Goal: Task Accomplishment & Management: Use online tool/utility

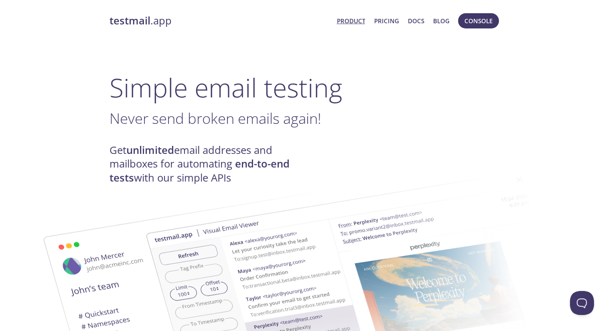
click at [132, 18] on strong "testmail" at bounding box center [130, 21] width 41 height 14
click at [474, 21] on span "Console" at bounding box center [479, 21] width 28 height 10
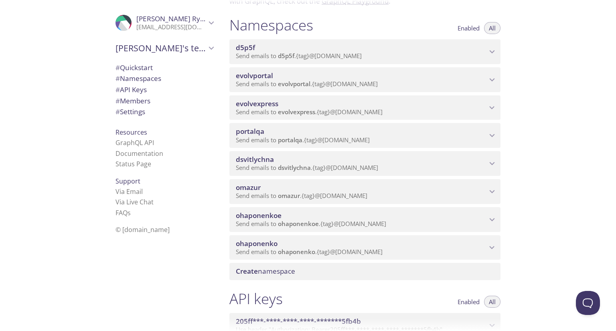
scroll to position [80, 0]
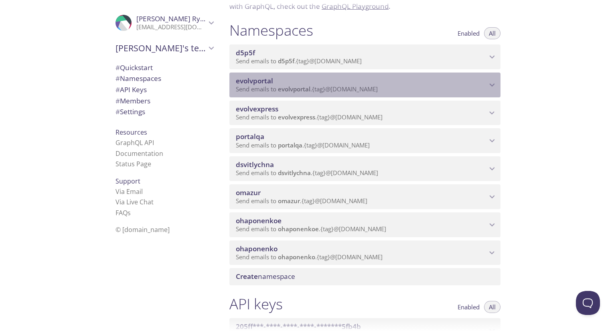
click at [491, 90] on icon "evolvportal namespace" at bounding box center [492, 85] width 10 height 10
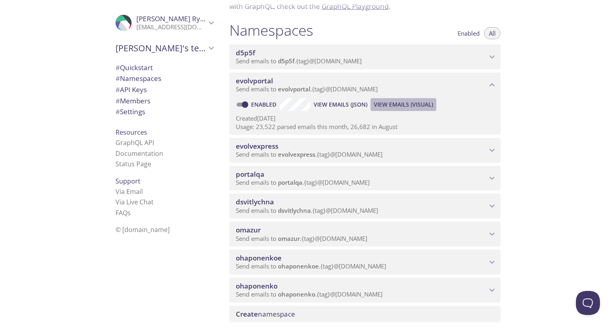
click at [400, 110] on span "View Emails (Visual)" at bounding box center [403, 105] width 59 height 10
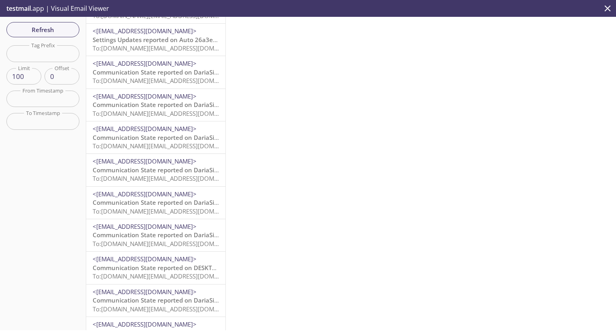
scroll to position [1886, 0]
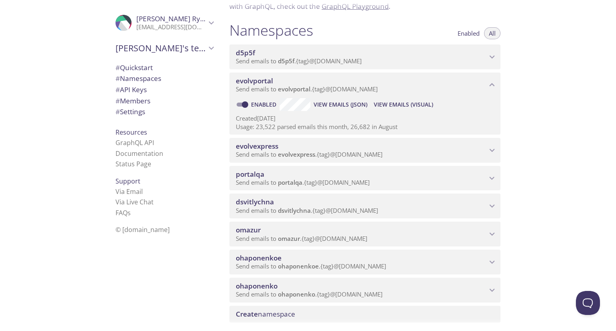
click at [563, 131] on div "Quickstart Send a test email to [EMAIL_ADDRESS][DOMAIN_NAME] and then click her…" at bounding box center [419, 165] width 393 height 331
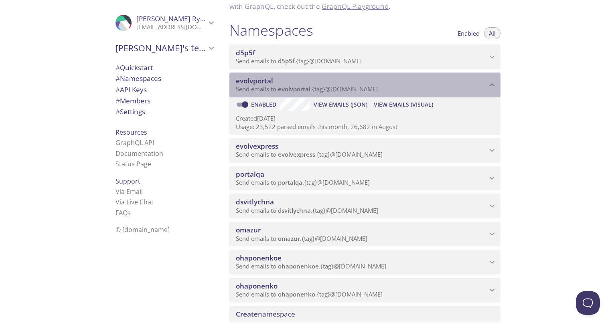
click at [493, 90] on icon "evolvportal namespace" at bounding box center [492, 85] width 10 height 10
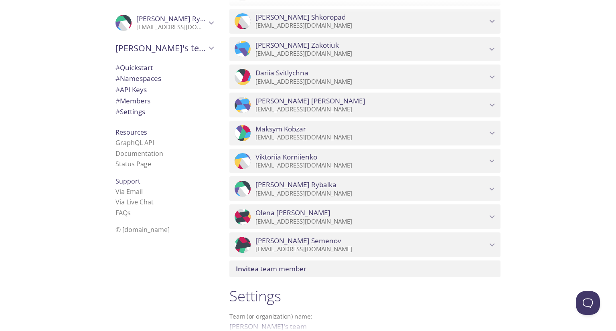
scroll to position [642, 0]
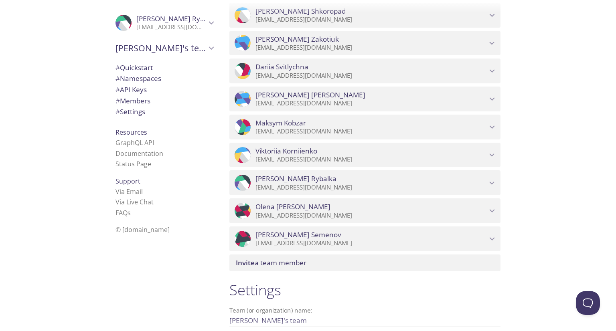
click at [494, 161] on icon "Viktoriia Korniienko" at bounding box center [492, 155] width 10 height 10
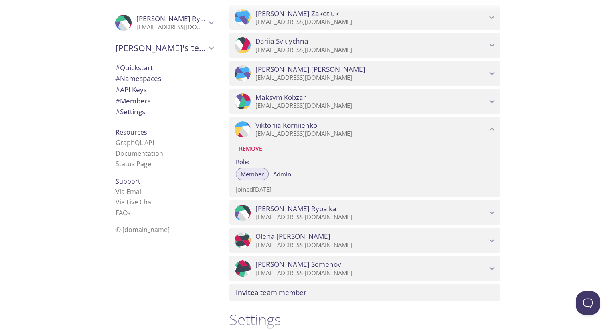
scroll to position [682, 0]
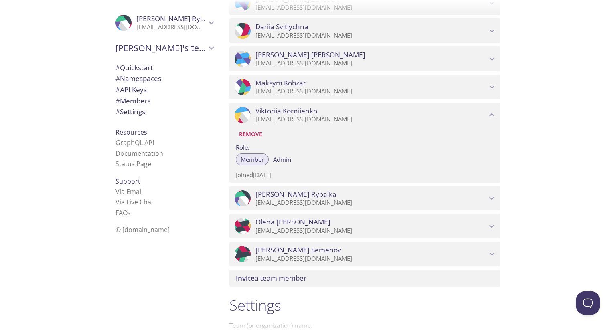
click at [498, 209] on div ".cls-1 { fill: #6d5ca8; } .cls-2 { fill: #3fc191; } .cls-3 { fill: #3b4752; } .…" at bounding box center [365, 198] width 271 height 25
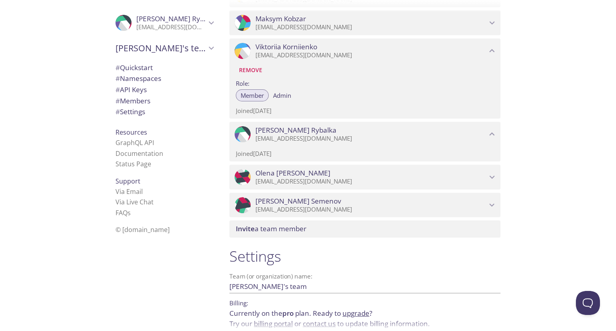
scroll to position [762, 0]
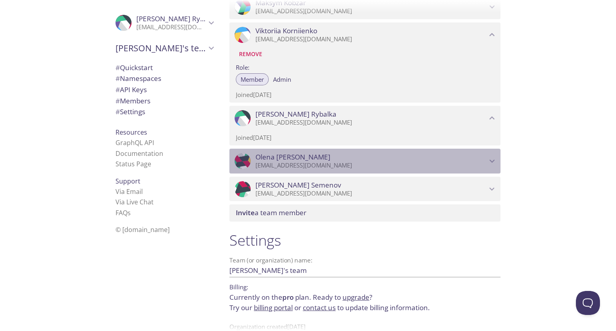
click at [490, 167] on icon "Olena Shafran" at bounding box center [492, 161] width 10 height 10
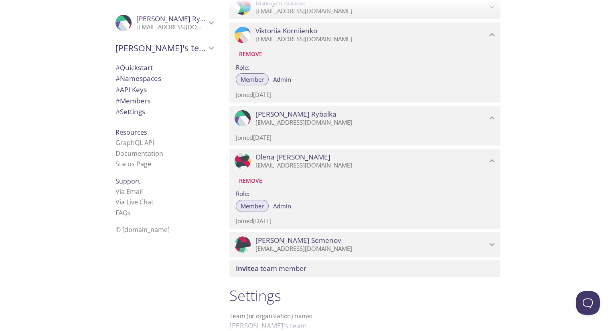
click at [552, 150] on div "Quickstart Send a test email to [EMAIL_ADDRESS][DOMAIN_NAME] and then click her…" at bounding box center [419, 165] width 393 height 331
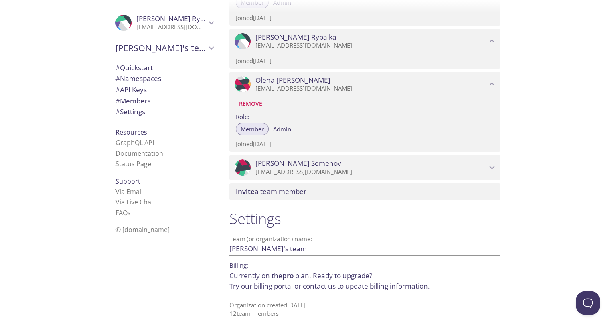
scroll to position [849, 0]
click at [124, 196] on link "Via Email" at bounding box center [129, 191] width 27 height 9
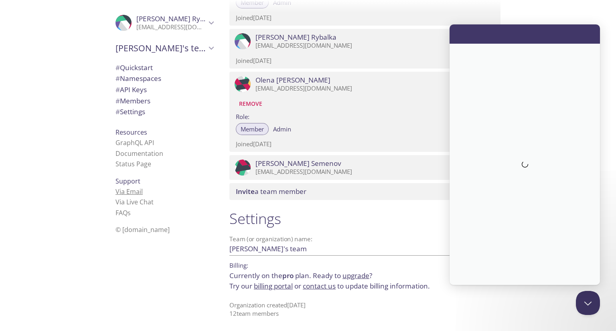
scroll to position [0, 0]
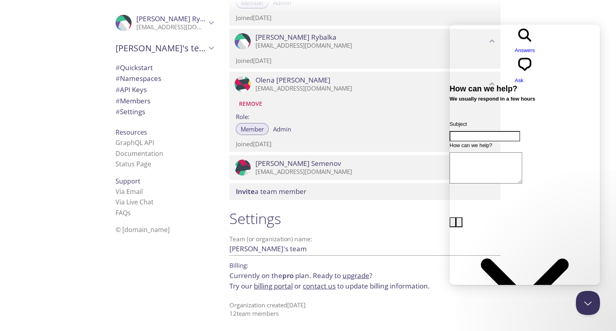
click at [103, 224] on div ".cls-1 { fill: #6d5ca8; } .cls-2 { fill: #3fc191; } .cls-3 { fill: #3b4752; } .…" at bounding box center [163, 165] width 120 height 331
click at [493, 306] on p "Organization created [DATE] 12 team member s" at bounding box center [365, 309] width 271 height 17
click at [585, 305] on button "Close Beacon popover" at bounding box center [587, 302] width 24 height 24
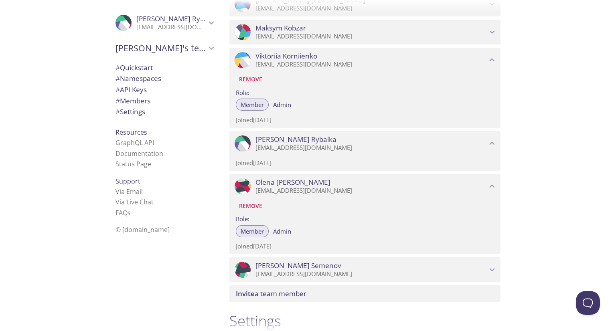
scroll to position [689, 0]
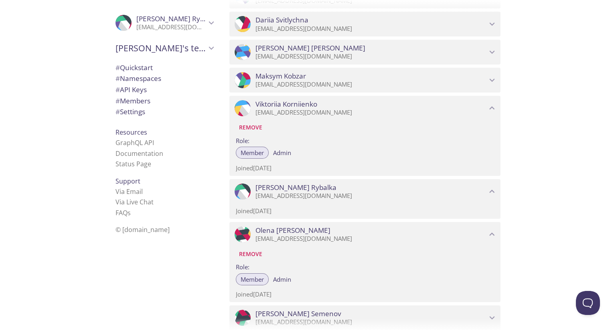
click at [539, 120] on div "Quickstart Send a test email to [EMAIL_ADDRESS][DOMAIN_NAME] and then click her…" at bounding box center [419, 165] width 393 height 331
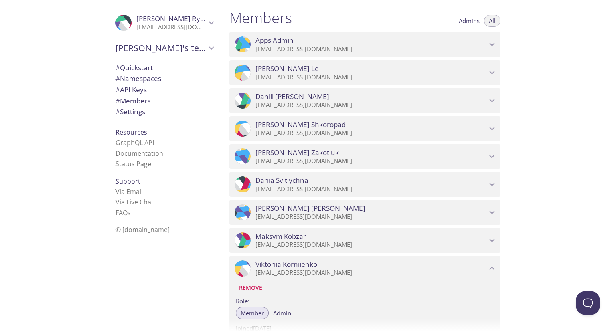
scroll to position [448, 0]
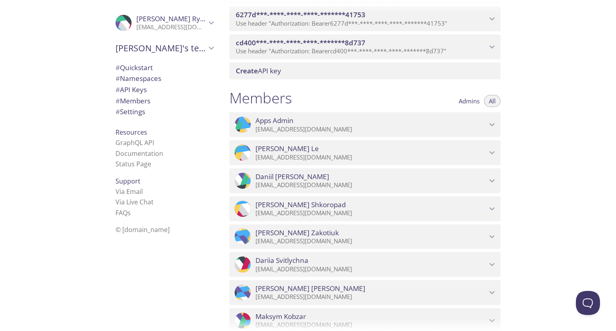
click at [461, 101] on span "Admins" at bounding box center [469, 101] width 21 height 0
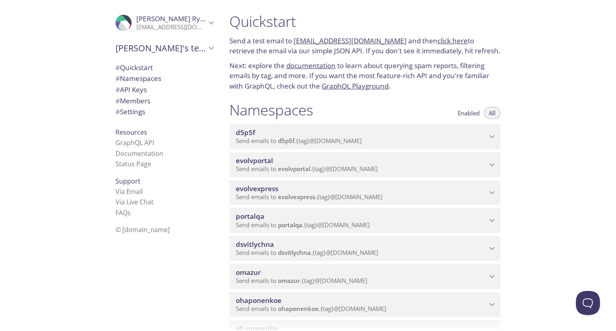
scroll to position [0, 0]
click at [539, 53] on div "Quickstart Send a test email to [EMAIL_ADDRESS][DOMAIN_NAME] and then click her…" at bounding box center [419, 165] width 393 height 331
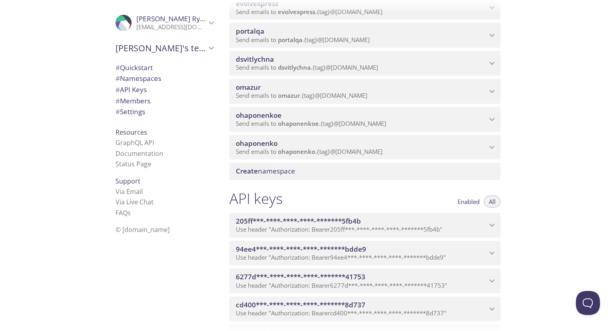
scroll to position [201, 0]
